Goal: Contribute content: Contribute content

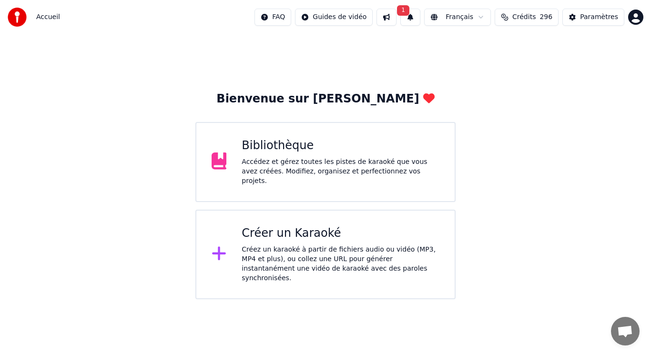
click at [409, 9] on span "1" at bounding box center [403, 10] width 12 height 10
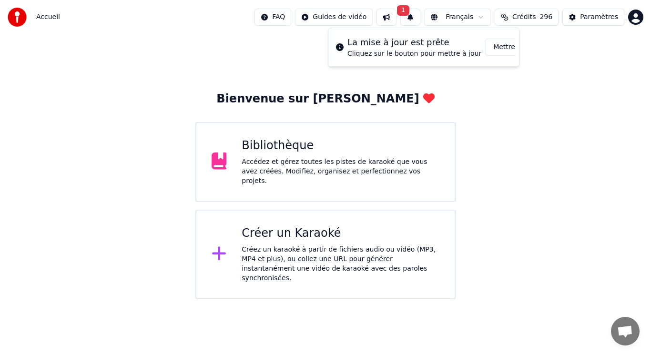
click at [494, 49] on button "Mettre à Jour" at bounding box center [515, 47] width 60 height 17
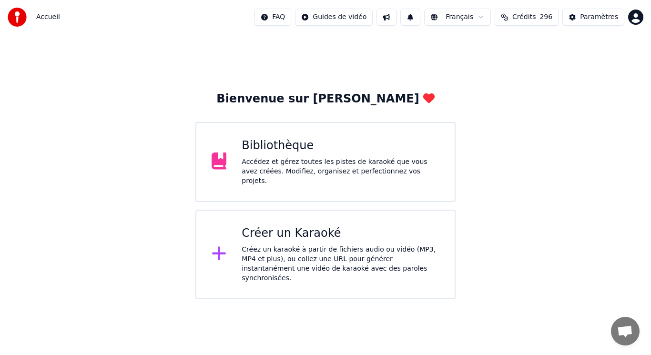
click at [360, 236] on div "Créer un Karaoké" at bounding box center [341, 233] width 198 height 15
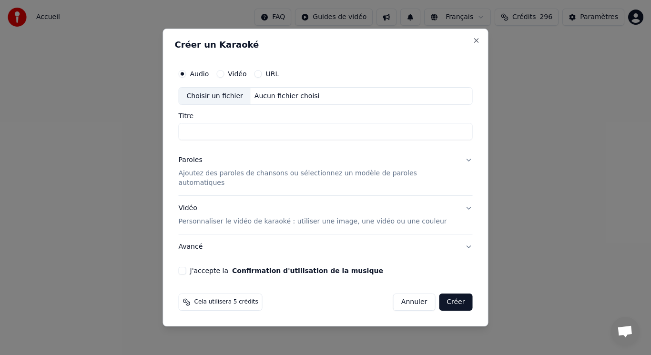
click at [229, 100] on div "Choisir un fichier" at bounding box center [215, 96] width 72 height 17
type input "**********"
click at [223, 177] on p "Ajoutez des paroles de chansons ou sélectionnez un modèle de paroles automatiqu…" at bounding box center [318, 178] width 279 height 19
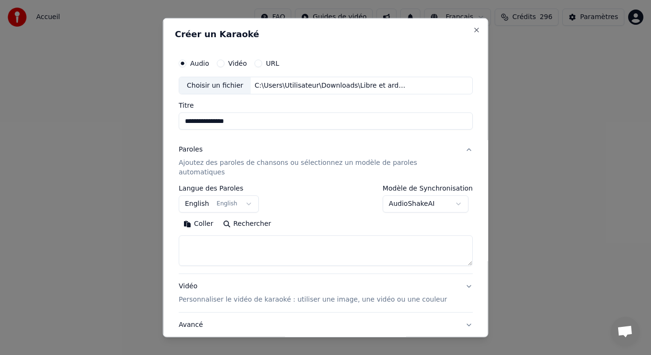
click at [218, 195] on button "English English" at bounding box center [219, 203] width 80 height 17
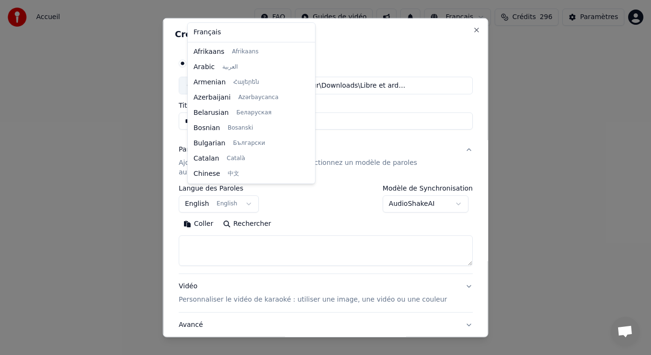
scroll to position [76, 0]
select select "**"
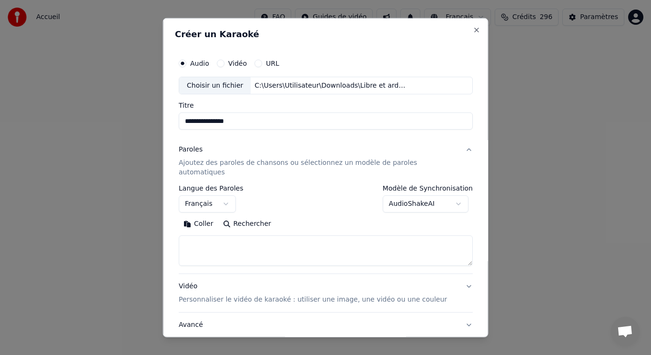
click at [203, 216] on button "Coller" at bounding box center [199, 223] width 40 height 15
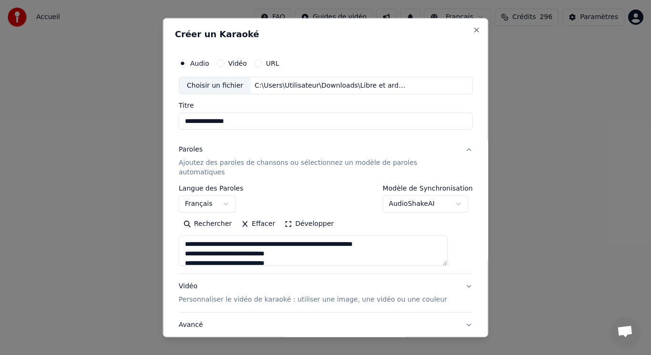
scroll to position [0, 0]
click at [290, 216] on button "Développer" at bounding box center [309, 223] width 59 height 15
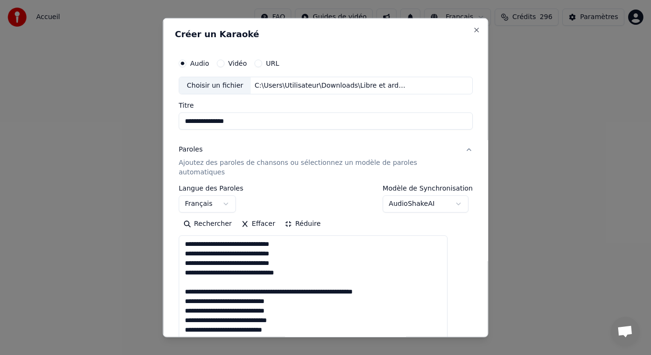
drag, startPoint x: 194, startPoint y: 271, endPoint x: 396, endPoint y: 281, distance: 201.9
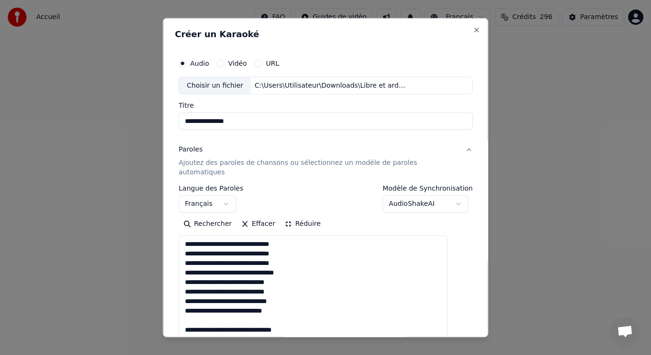
drag, startPoint x: 193, startPoint y: 313, endPoint x: 321, endPoint y: 317, distance: 127.8
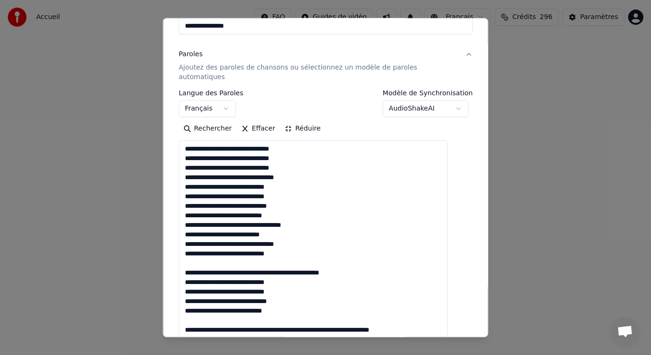
drag, startPoint x: 192, startPoint y: 251, endPoint x: 370, endPoint y: 266, distance: 179.4
click at [370, 266] on textarea at bounding box center [313, 315] width 269 height 350
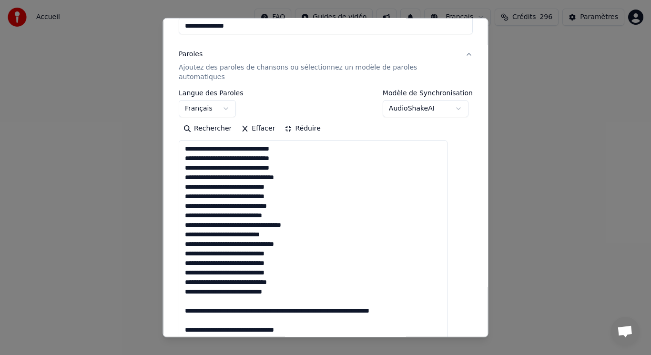
drag, startPoint x: 193, startPoint y: 292, endPoint x: 328, endPoint y: 324, distance: 139.7
click at [328, 324] on textarea "**********" at bounding box center [313, 315] width 269 height 350
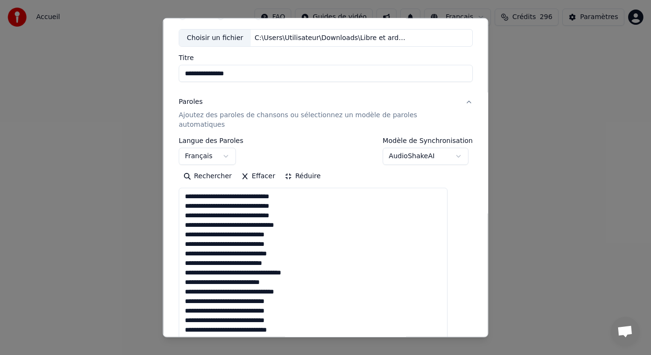
scroll to position [143, 0]
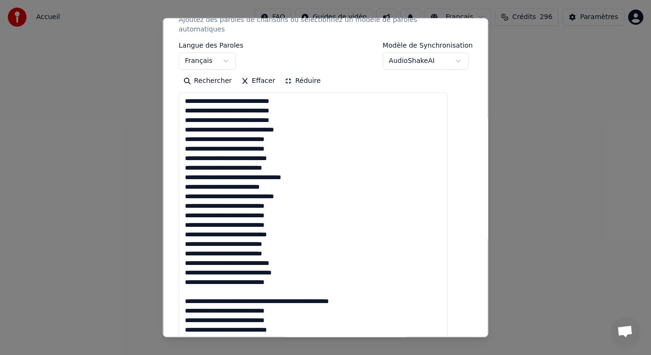
drag, startPoint x: 194, startPoint y: 279, endPoint x: 389, endPoint y: 290, distance: 195.7
click at [389, 290] on textarea "**********" at bounding box center [313, 267] width 269 height 350
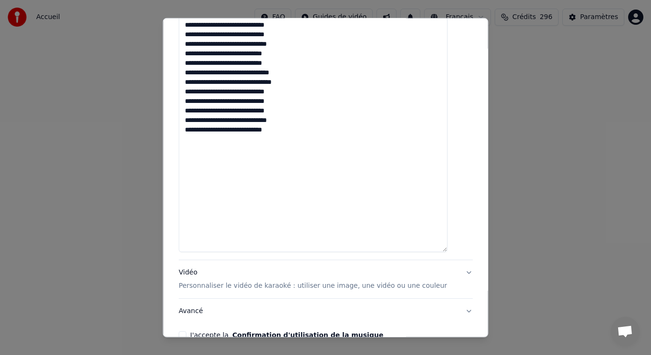
scroll to position [378, 0]
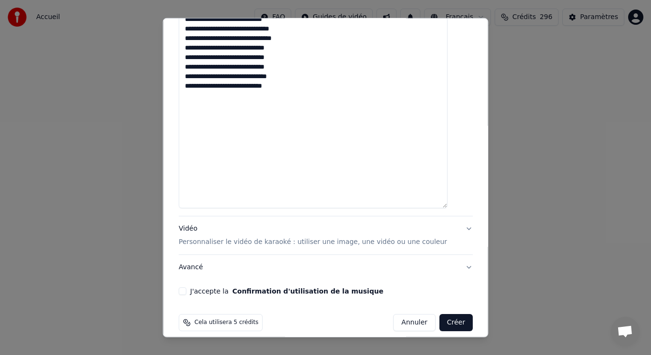
type textarea "**********"
click at [194, 224] on div "Vidéo Personnaliser le vidéo de karaoké : utiliser une image, une vidéo ou une …" at bounding box center [313, 235] width 268 height 23
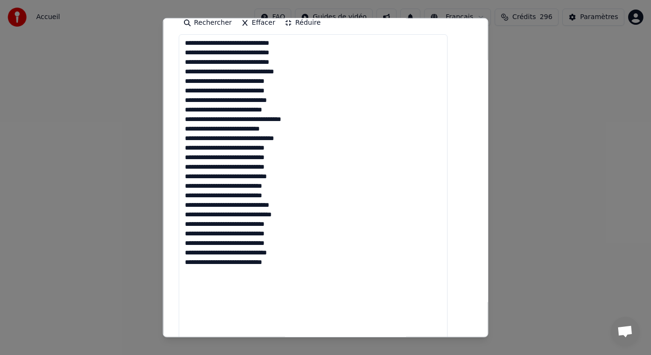
scroll to position [162, 0]
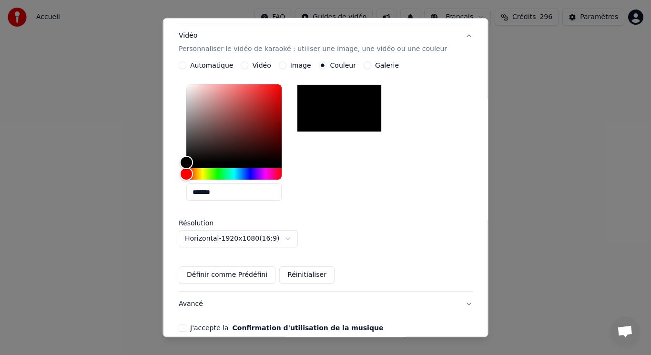
click at [252, 61] on div "Vidéo" at bounding box center [256, 65] width 30 height 8
click at [248, 61] on button "Vidéo" at bounding box center [245, 65] width 8 height 8
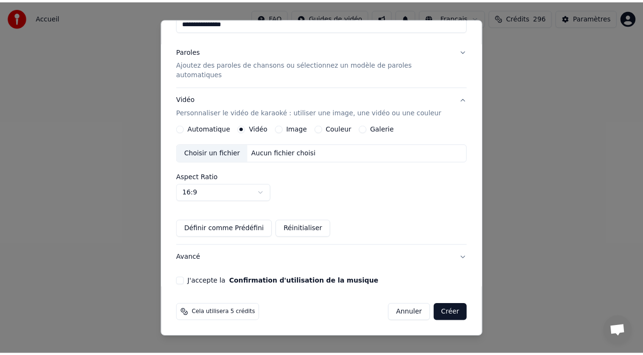
scroll to position [89, 0]
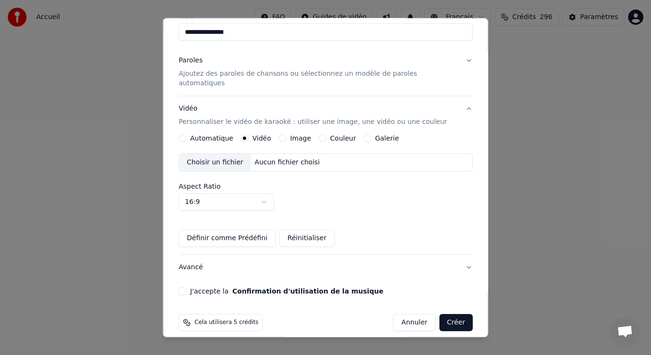
click at [237, 154] on div "Choisir un fichier" at bounding box center [215, 162] width 72 height 17
click at [186, 287] on button "J'accepte la Confirmation d'utilisation de la musique" at bounding box center [183, 291] width 8 height 8
click at [440, 316] on button "Créer" at bounding box center [455, 322] width 33 height 17
